Goal: Information Seeking & Learning: Learn about a topic

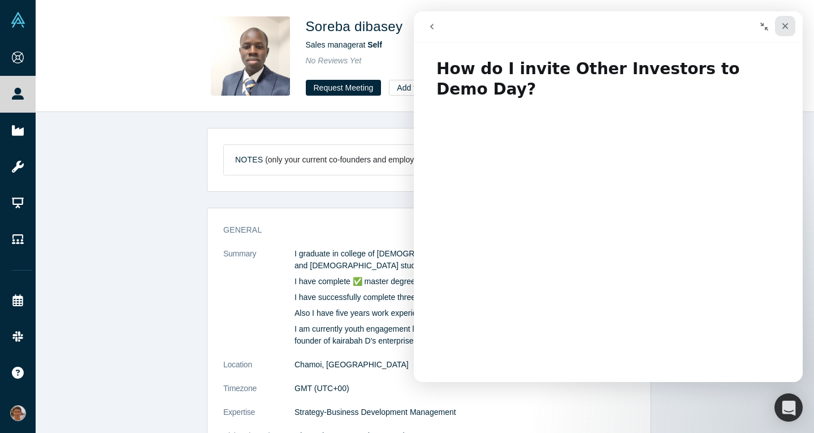
click at [790, 31] on div "Close" at bounding box center [785, 26] width 20 height 20
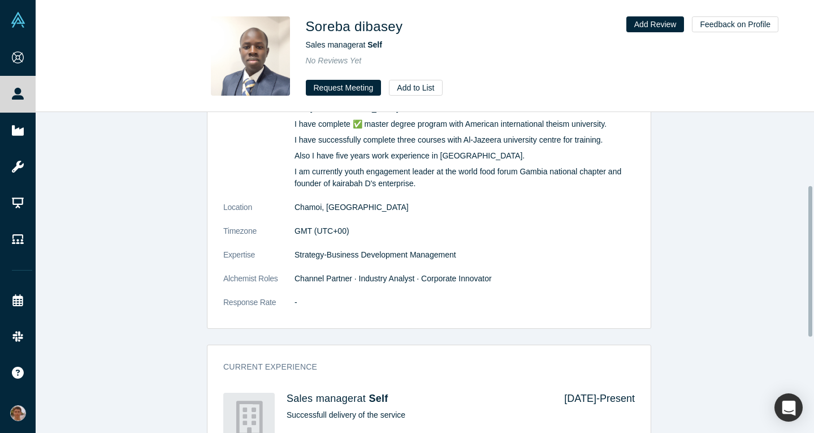
scroll to position [155, 0]
